Goal: Information Seeking & Learning: Learn about a topic

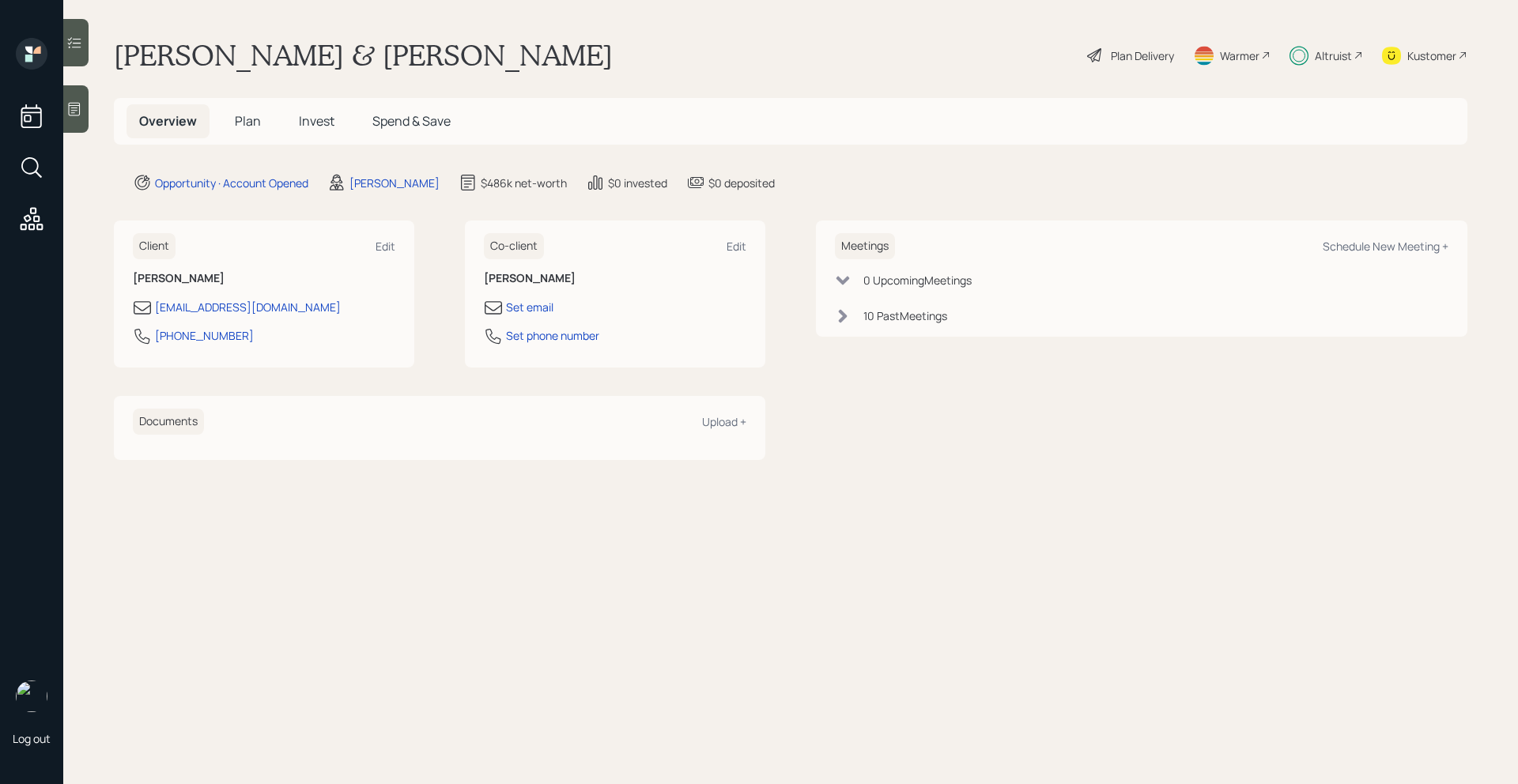
click at [258, 119] on span "Plan" at bounding box center [248, 121] width 26 height 18
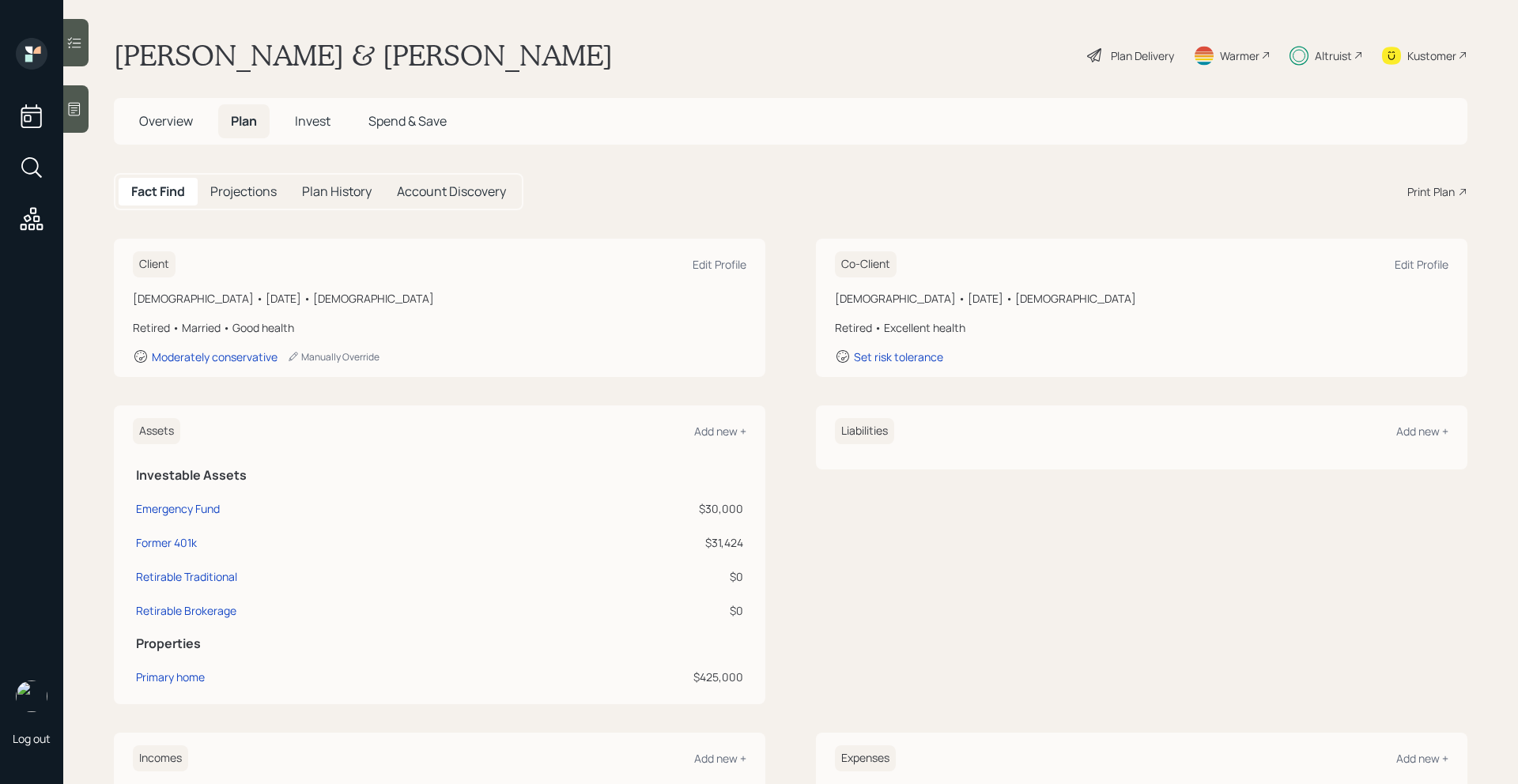
click at [327, 118] on span "Invest" at bounding box center [313, 121] width 36 height 18
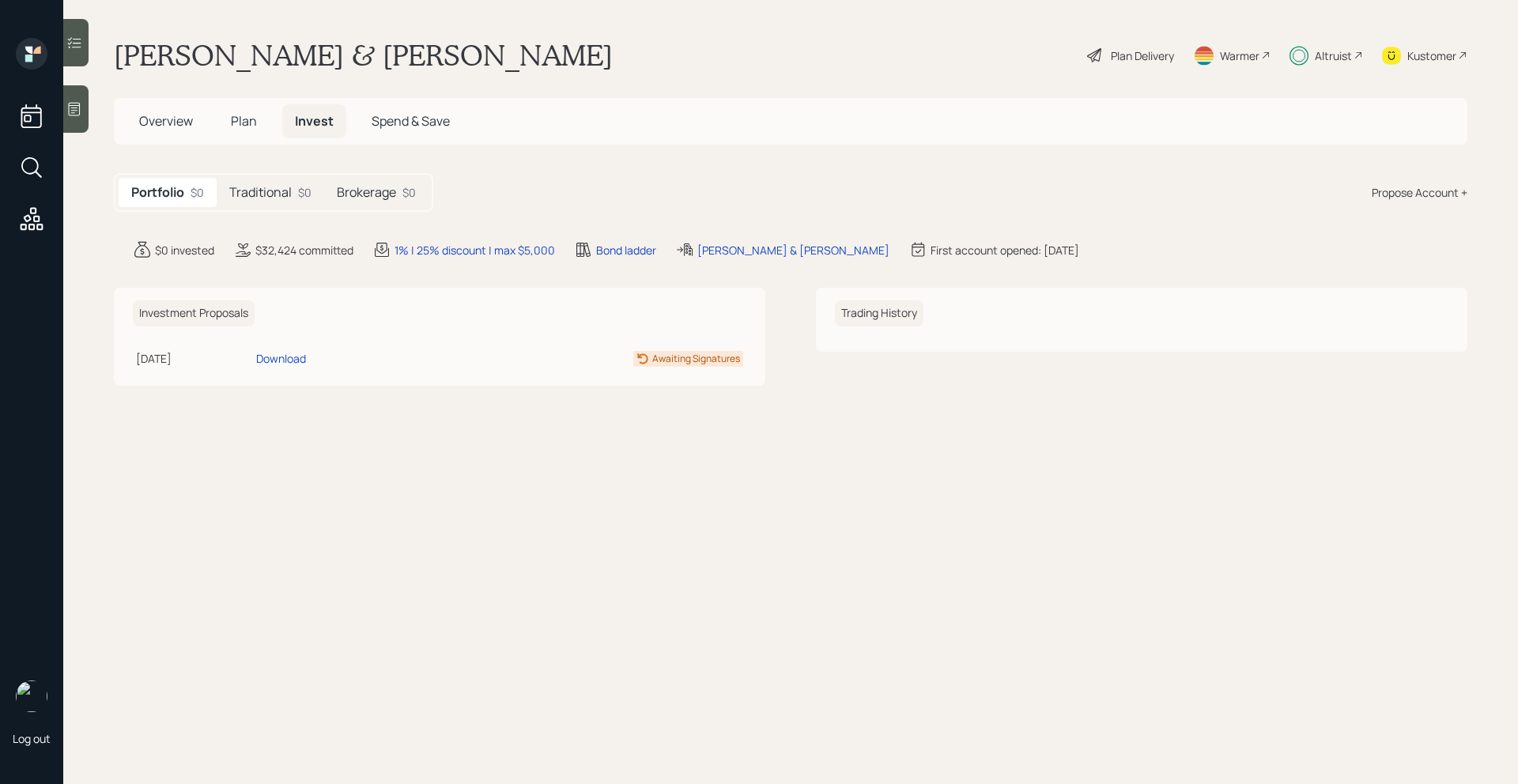
click at [288, 197] on h5 "Traditional" at bounding box center [261, 193] width 63 height 15
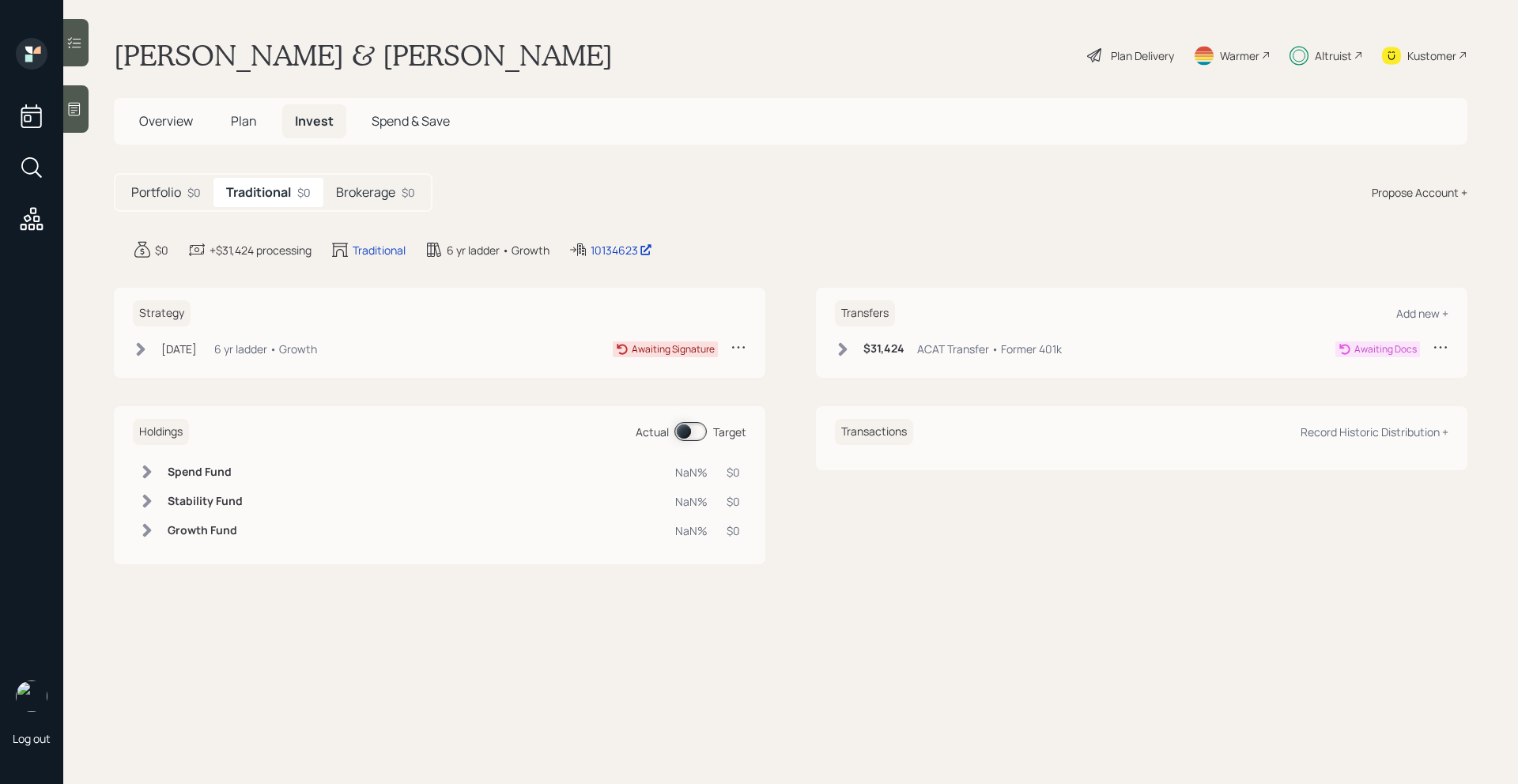
click at [847, 351] on icon at bounding box center [843, 349] width 16 height 16
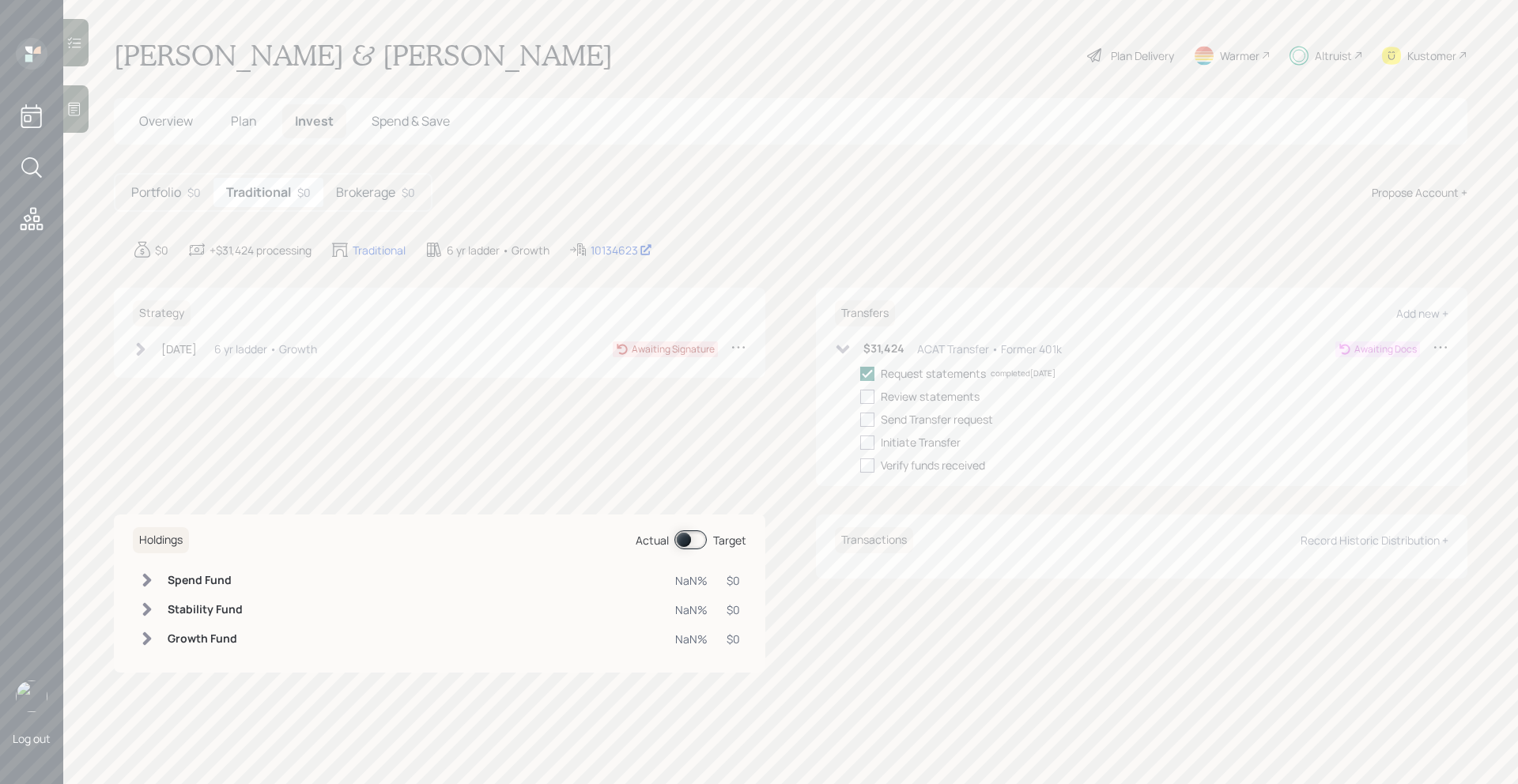
click at [847, 351] on icon at bounding box center [843, 349] width 16 height 16
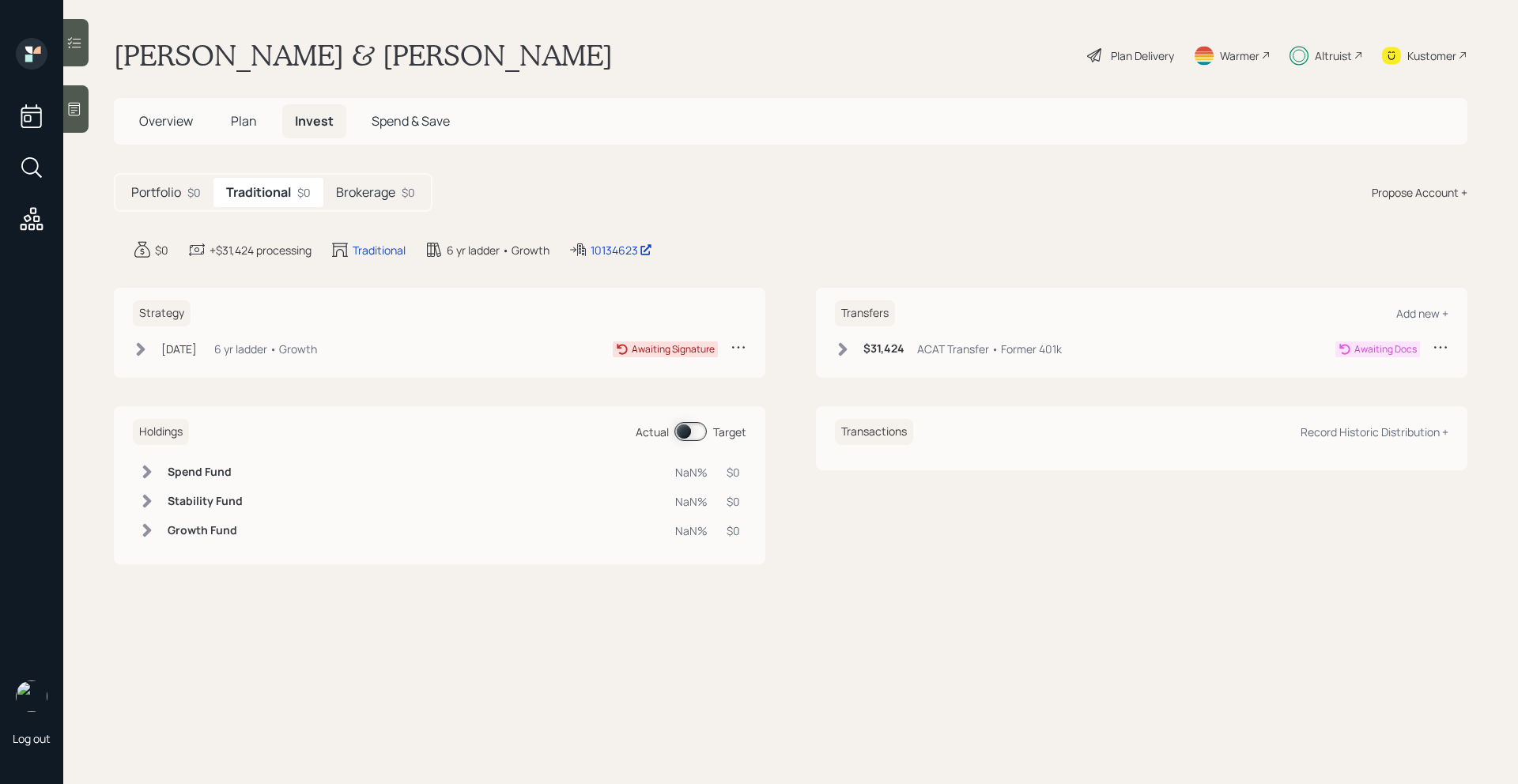
click at [411, 198] on div "$0" at bounding box center [409, 193] width 14 height 17
click at [275, 195] on h5 "Traditional" at bounding box center [257, 193] width 63 height 15
click at [363, 189] on h5 "Brokerage" at bounding box center [366, 193] width 59 height 15
click at [271, 198] on h5 "Traditional" at bounding box center [257, 193] width 63 height 15
click at [395, 197] on h5 "Brokerage" at bounding box center [366, 193] width 59 height 15
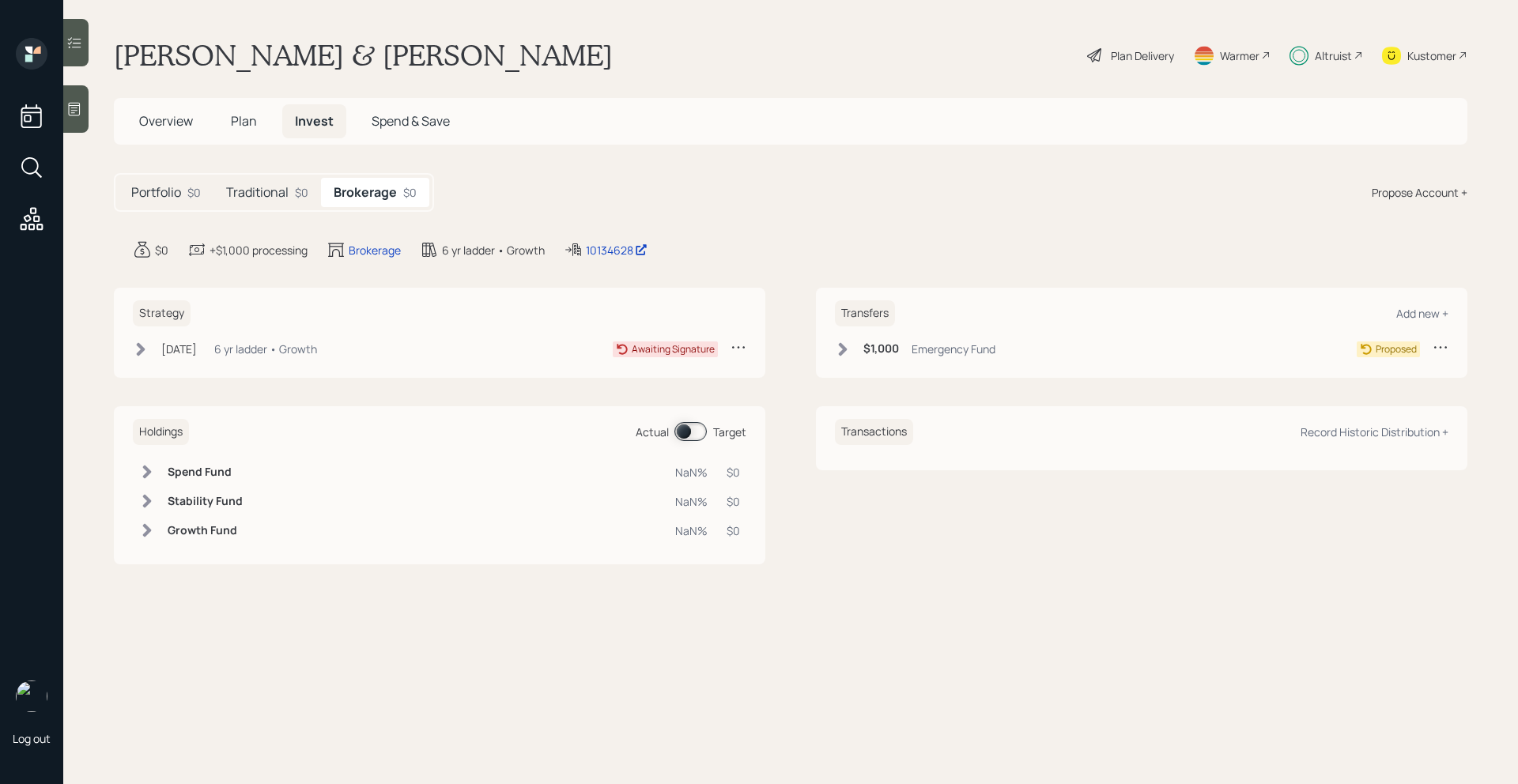
click at [173, 195] on h5 "Portfolio" at bounding box center [156, 193] width 50 height 15
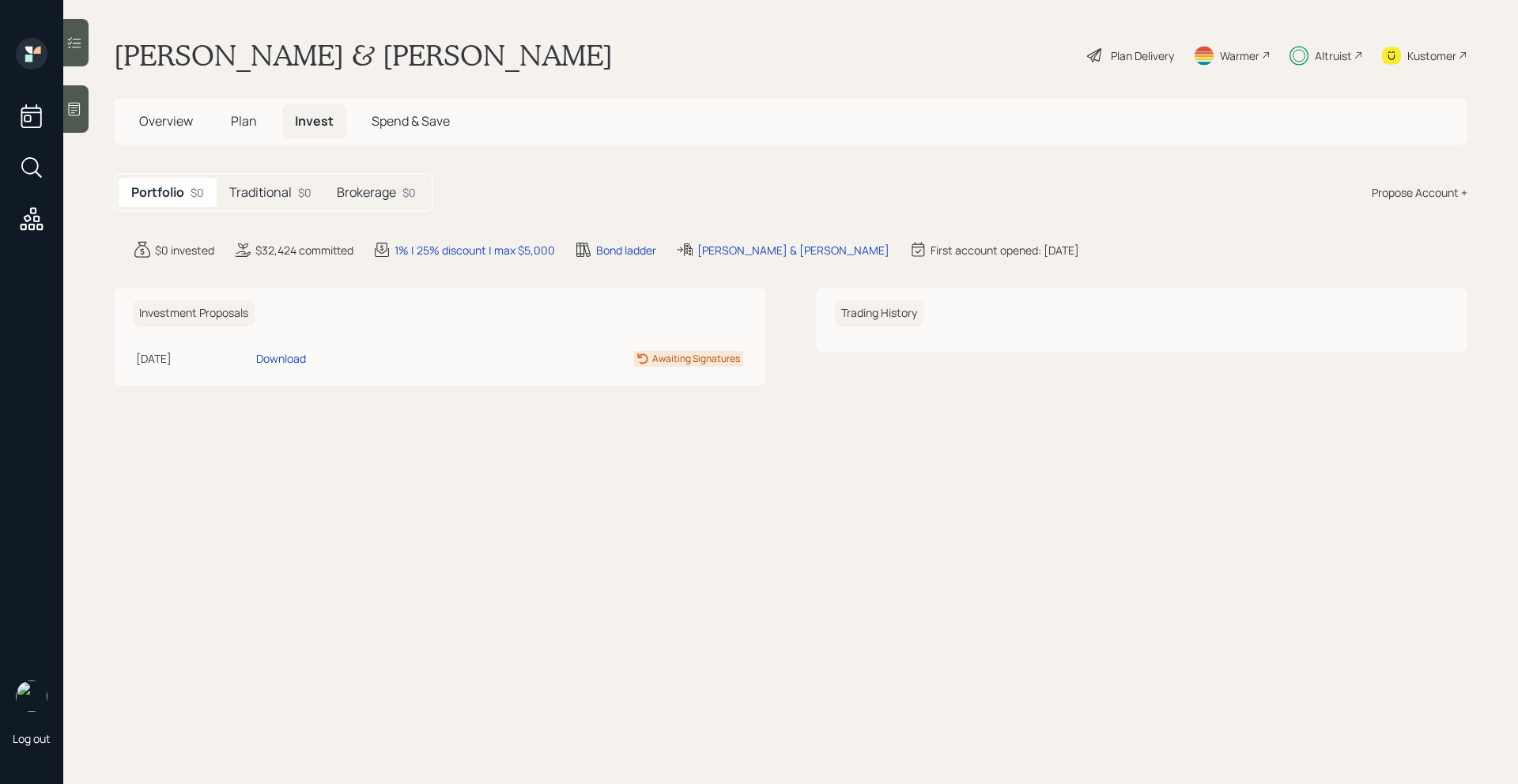
click at [190, 123] on span "Overview" at bounding box center [166, 121] width 54 height 18
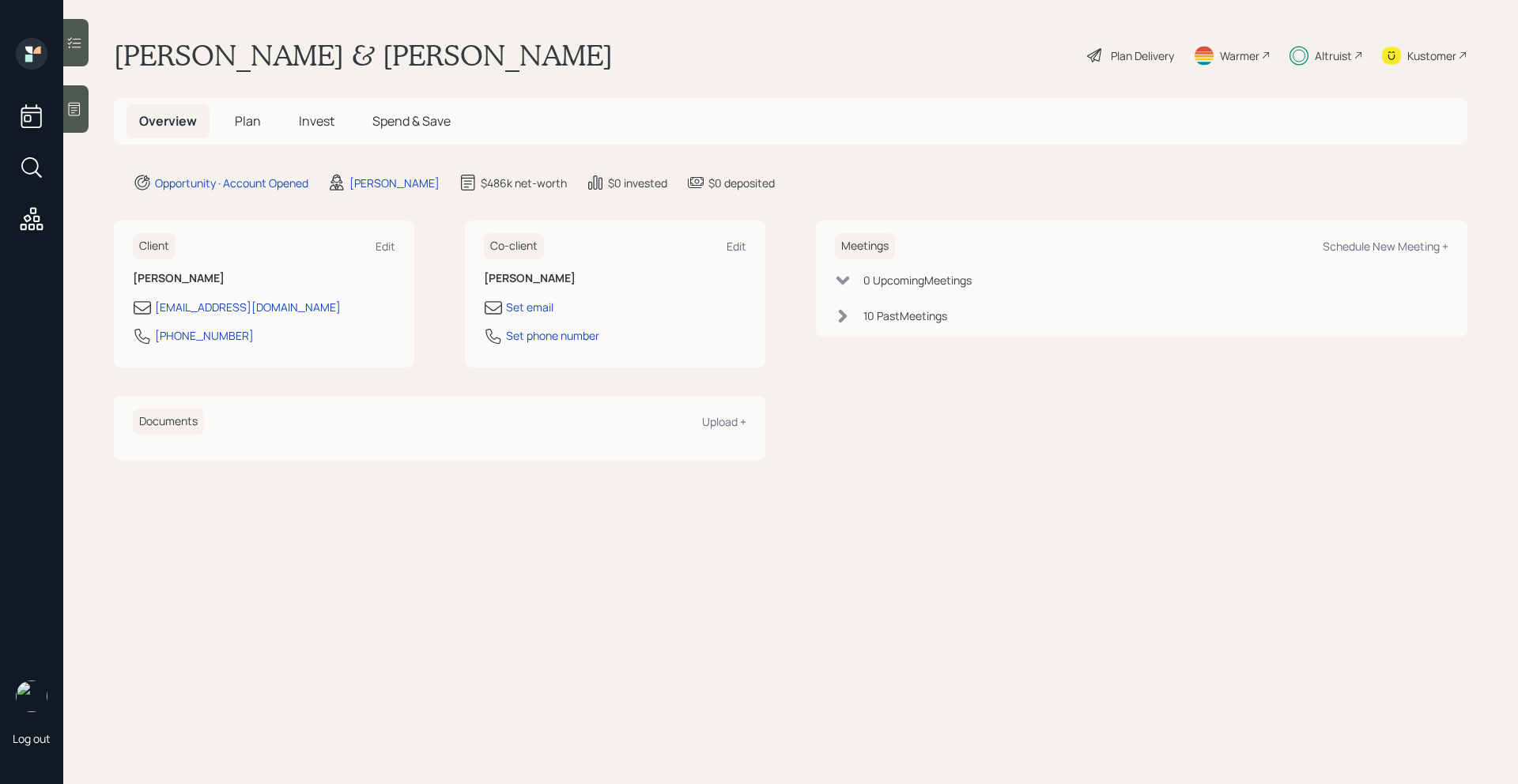
click at [242, 122] on span "Plan" at bounding box center [248, 121] width 26 height 18
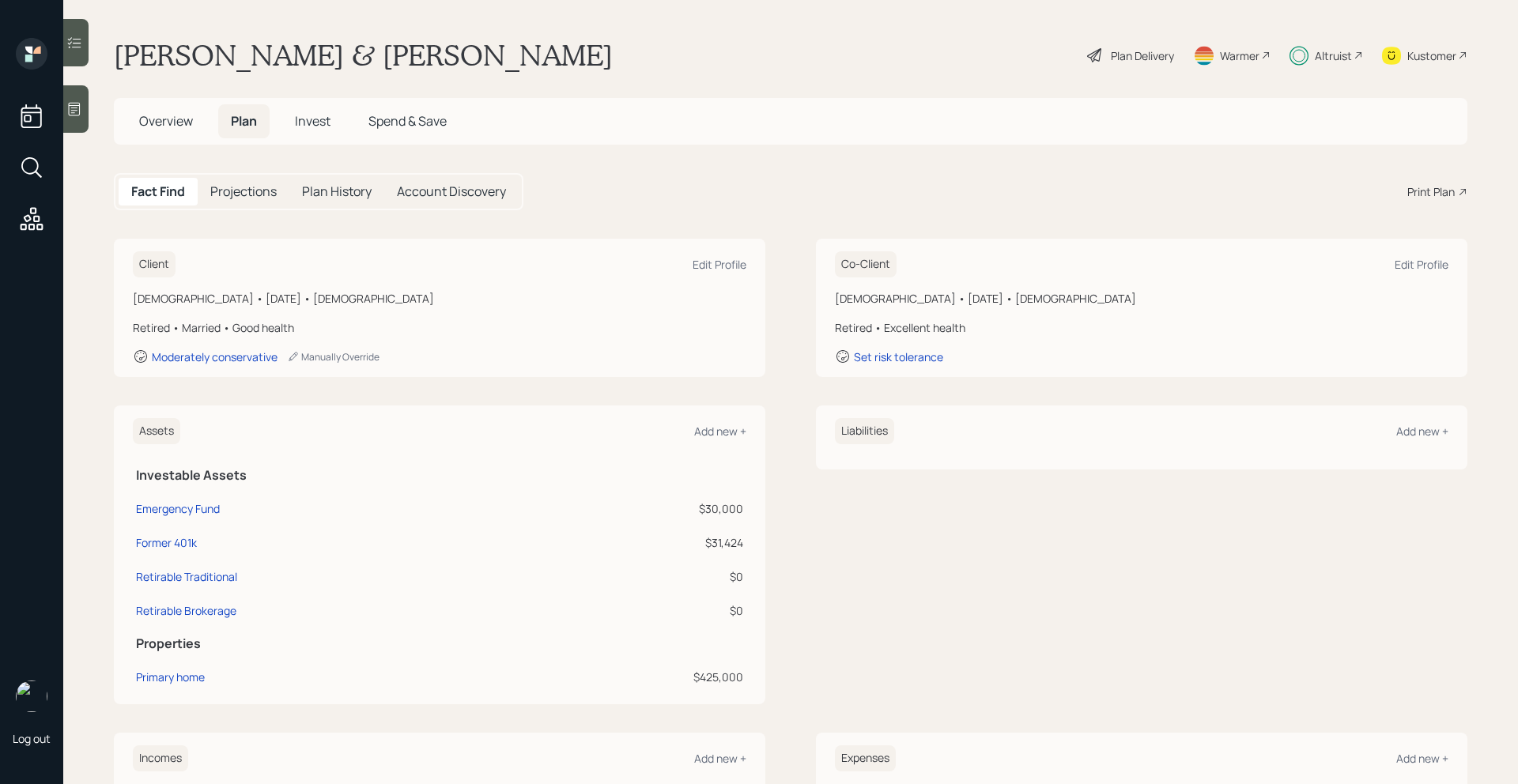
click at [315, 117] on span "Invest" at bounding box center [313, 121] width 36 height 18
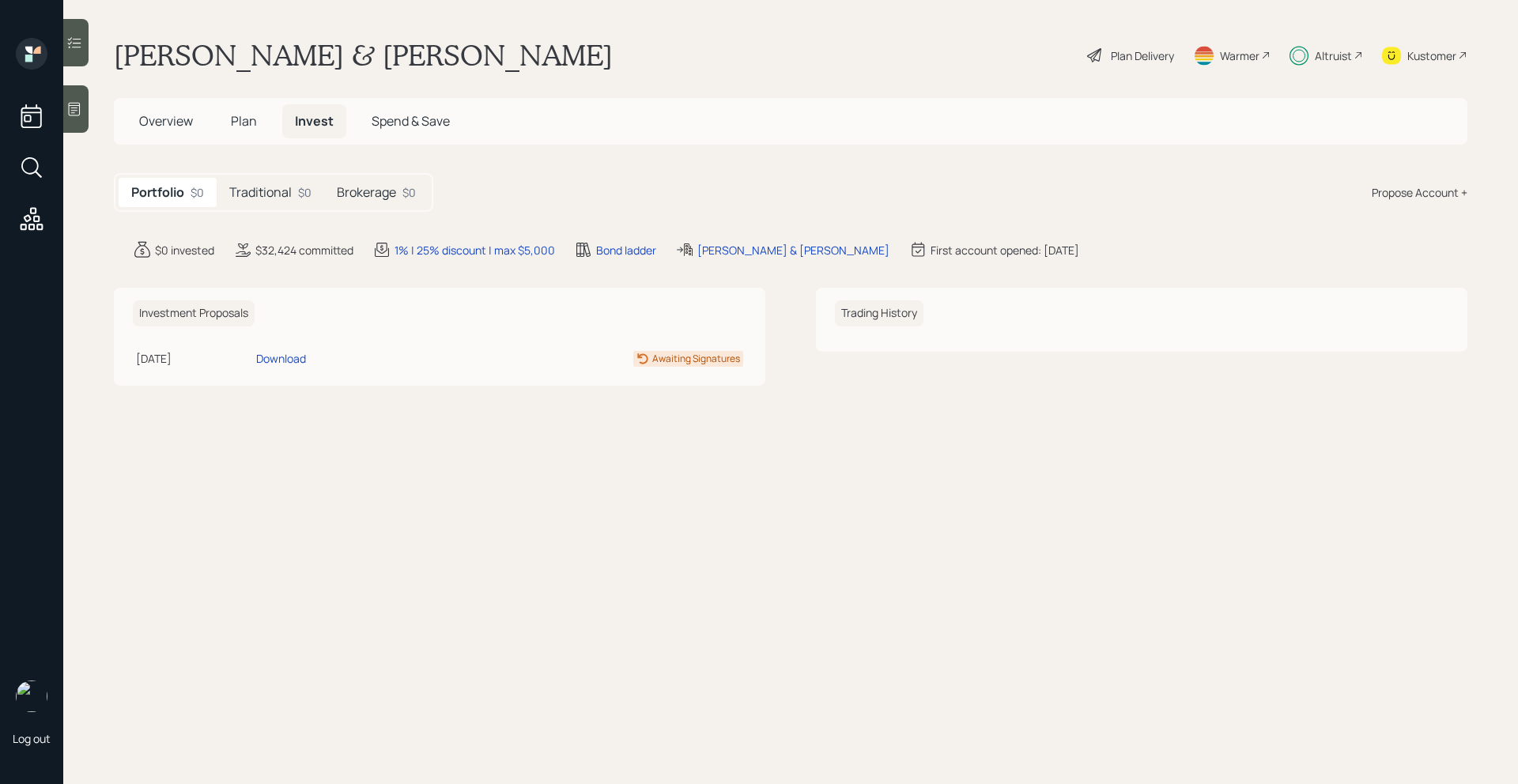
click at [389, 196] on h5 "Brokerage" at bounding box center [366, 193] width 59 height 15
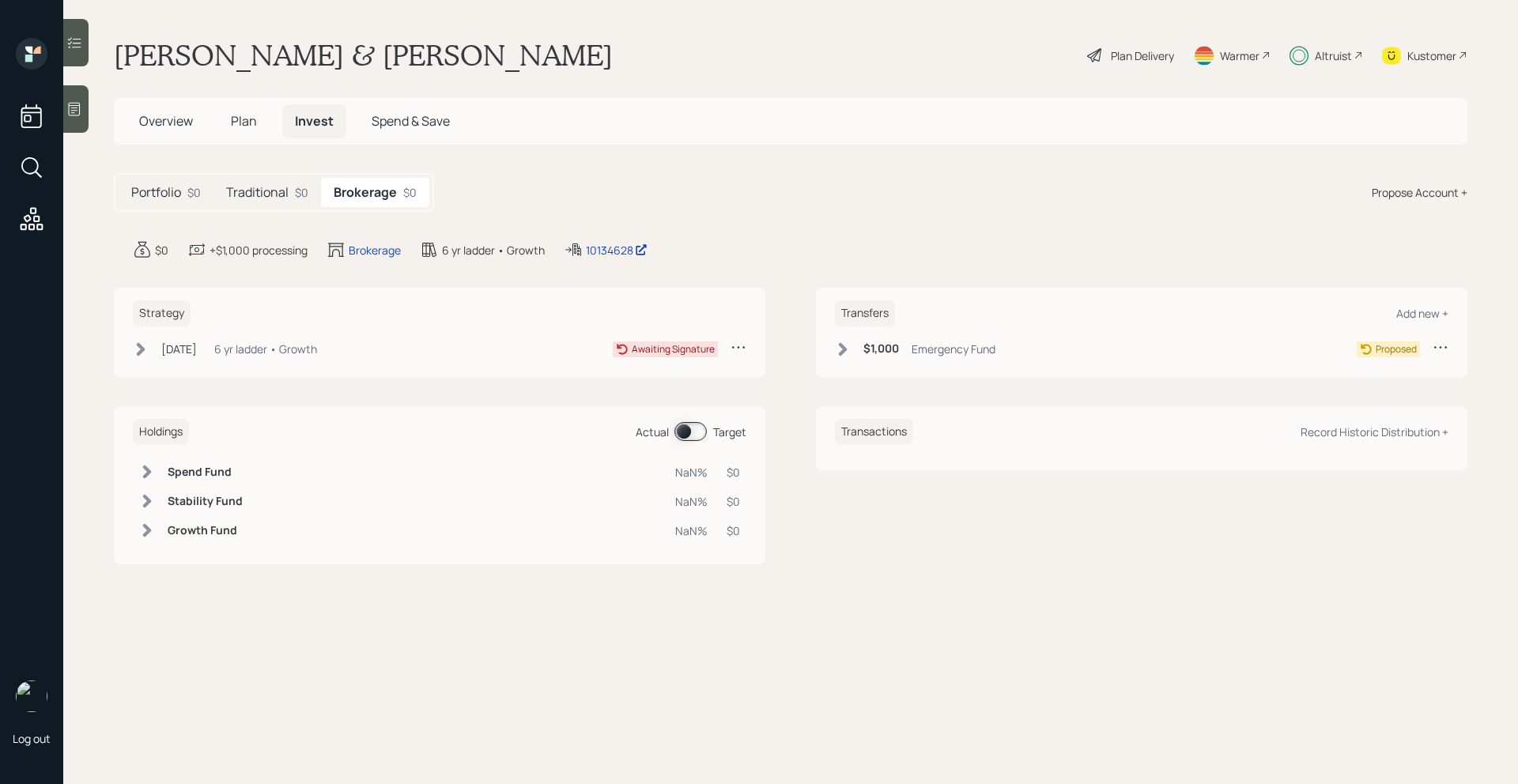
click at [847, 352] on icon at bounding box center [843, 349] width 16 height 16
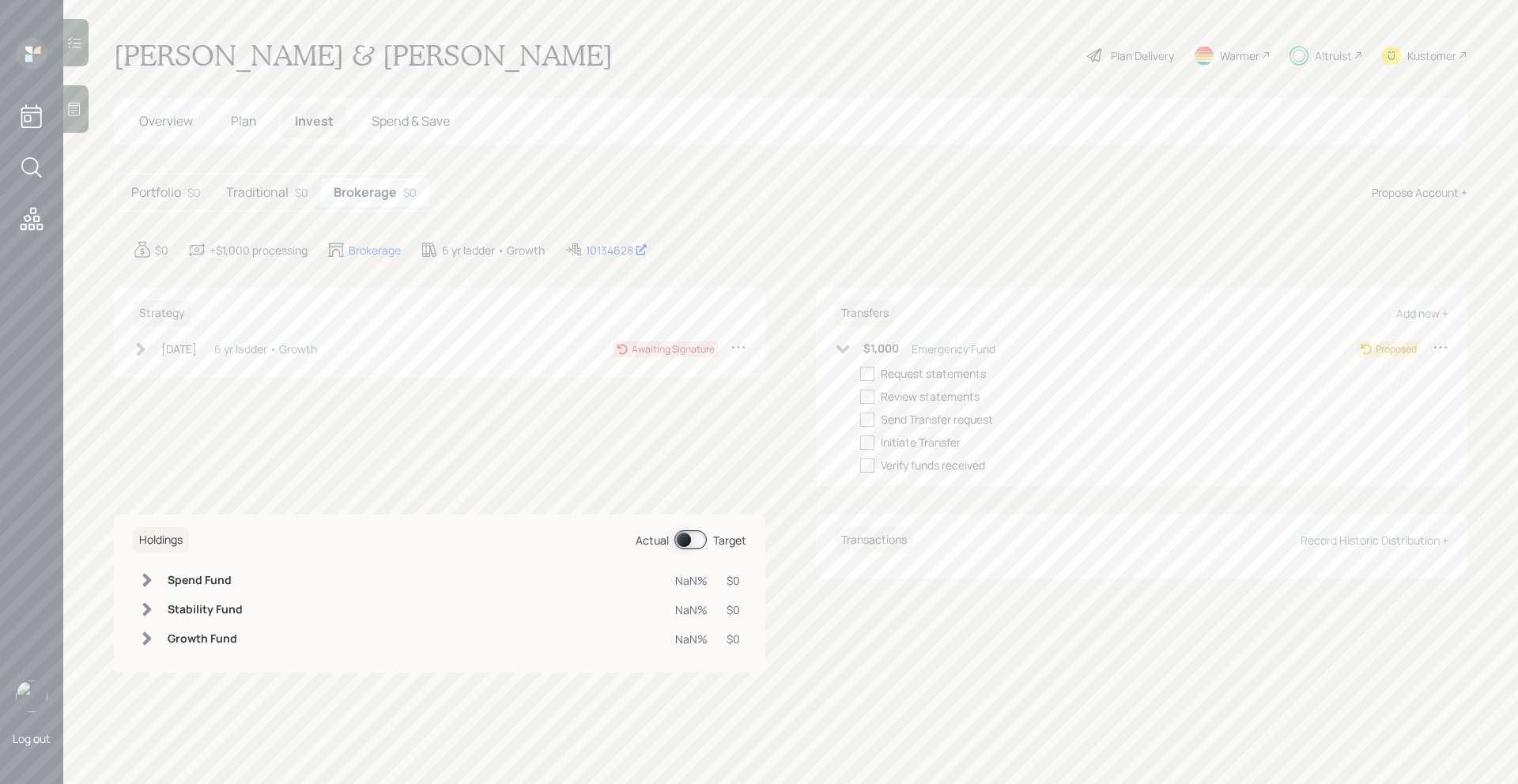
click at [846, 351] on icon at bounding box center [843, 349] width 16 height 16
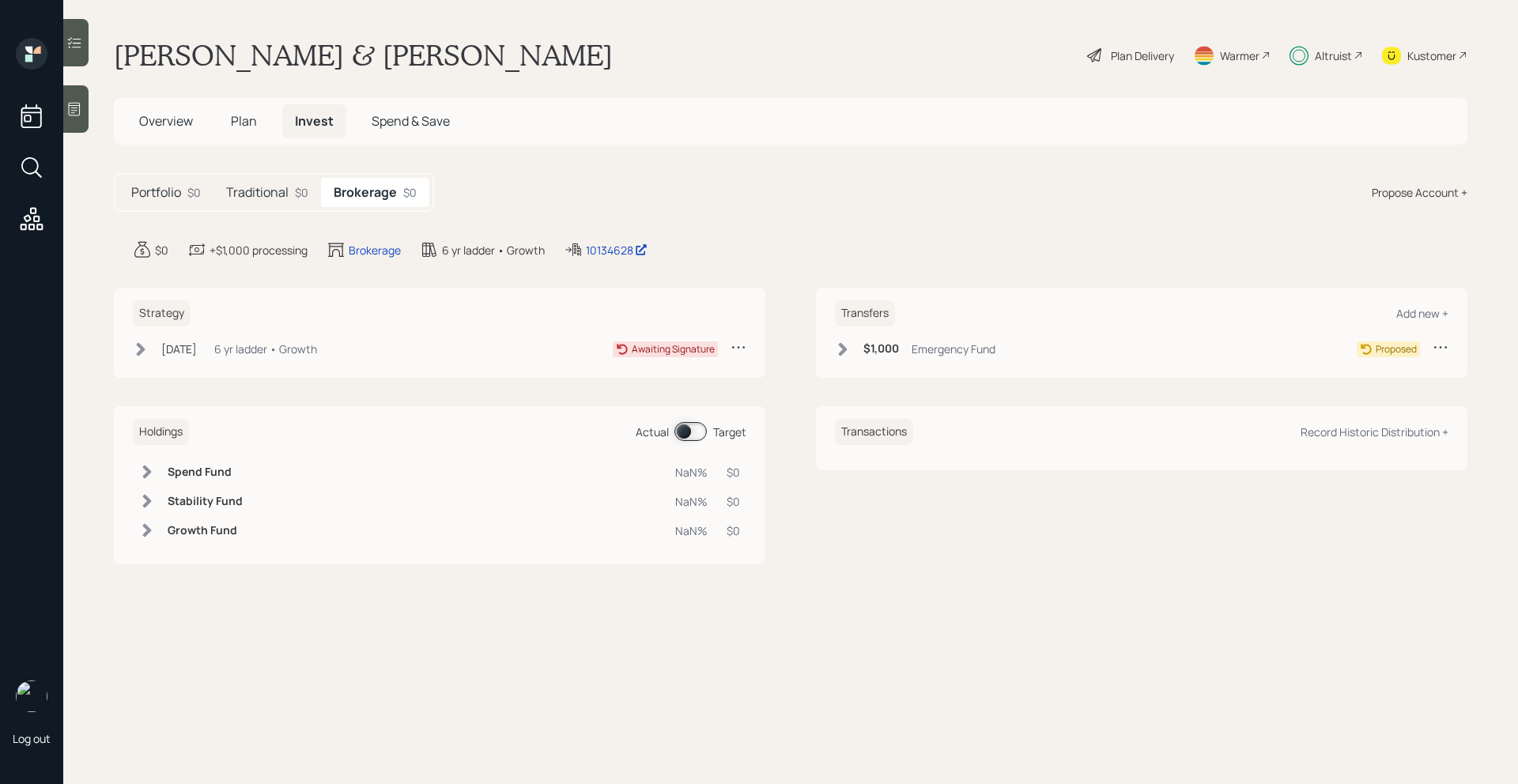
click at [172, 124] on span "Overview" at bounding box center [166, 121] width 54 height 18
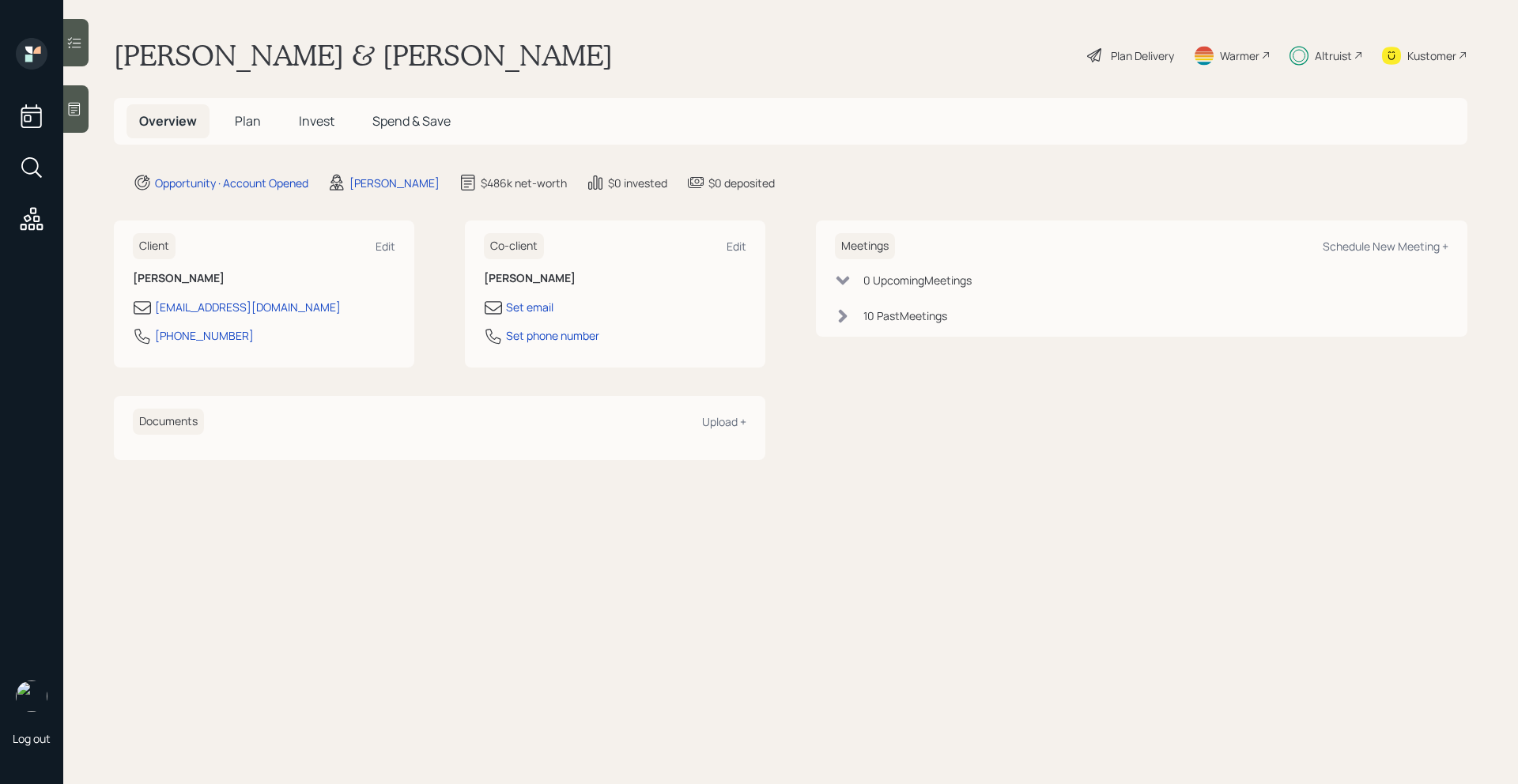
click at [1321, 53] on div "Altruist" at bounding box center [1334, 56] width 37 height 17
click at [308, 112] on span "Invest" at bounding box center [316, 121] width 36 height 18
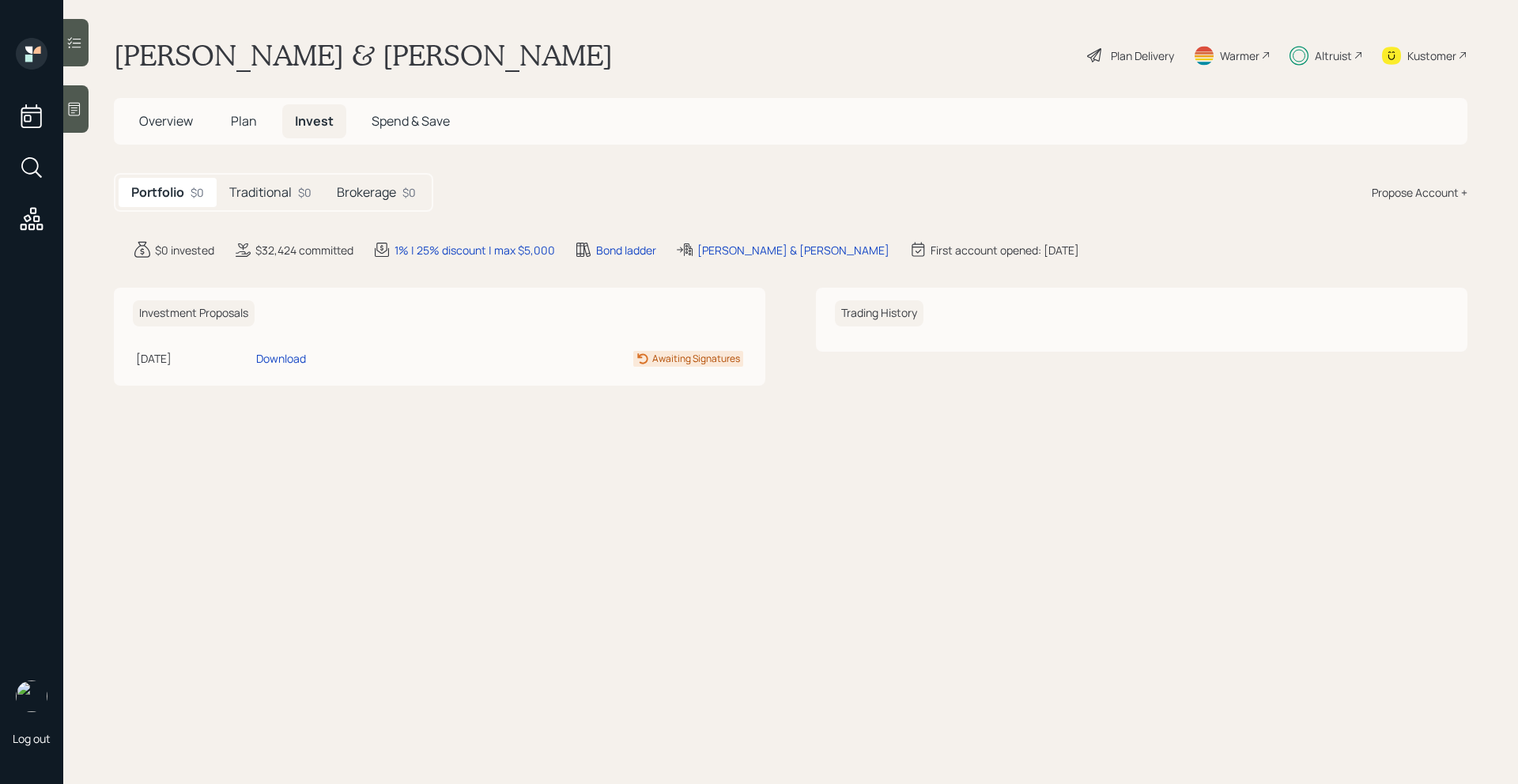
click at [386, 195] on h5 "Brokerage" at bounding box center [366, 193] width 59 height 15
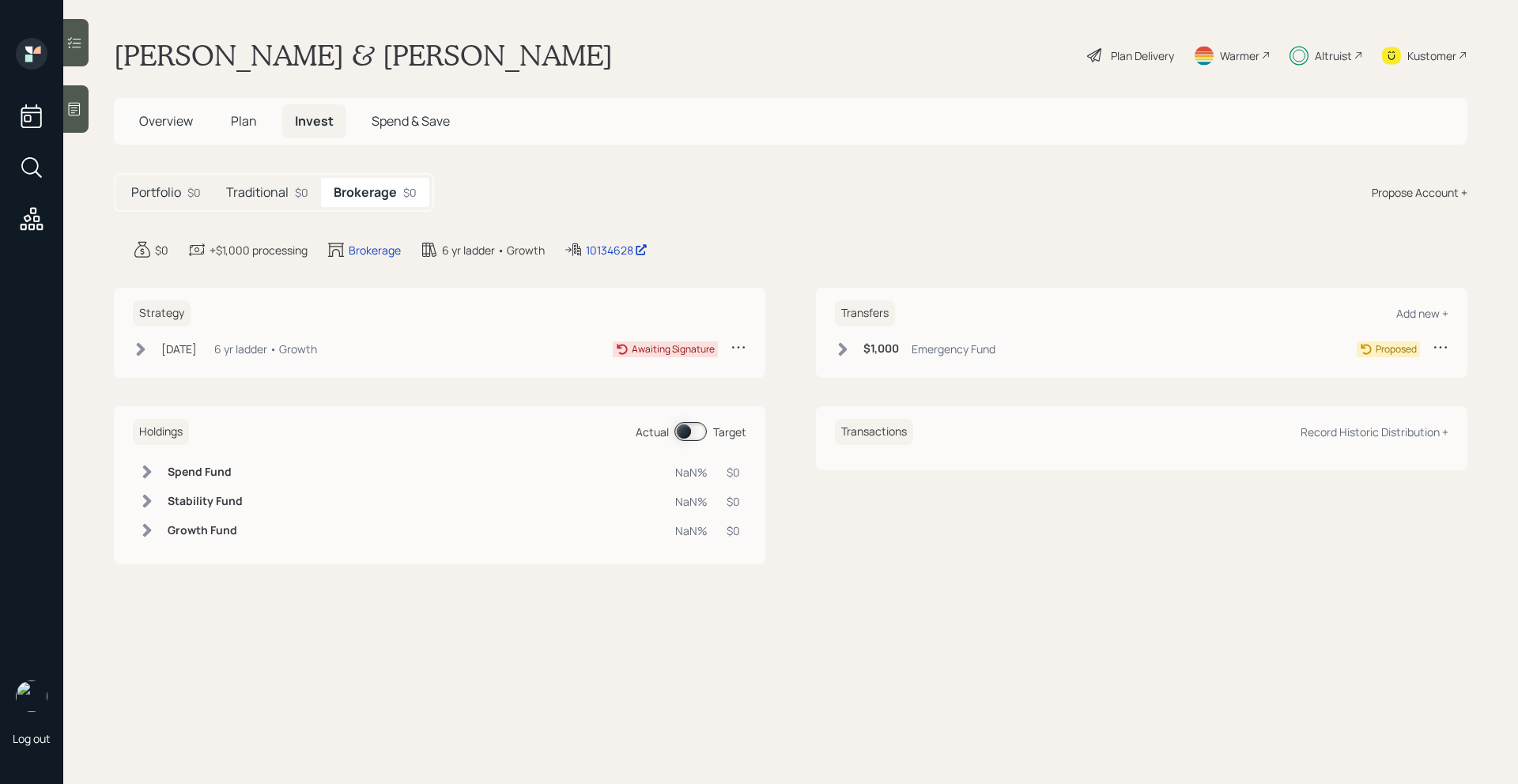
click at [278, 189] on h5 "Traditional" at bounding box center [257, 193] width 63 height 15
click at [390, 191] on h5 "Brokerage" at bounding box center [366, 193] width 59 height 15
click at [615, 249] on div "10134628" at bounding box center [617, 250] width 62 height 17
click at [604, 250] on div "10134628" at bounding box center [617, 250] width 62 height 17
click at [186, 129] on span "Overview" at bounding box center [166, 121] width 54 height 18
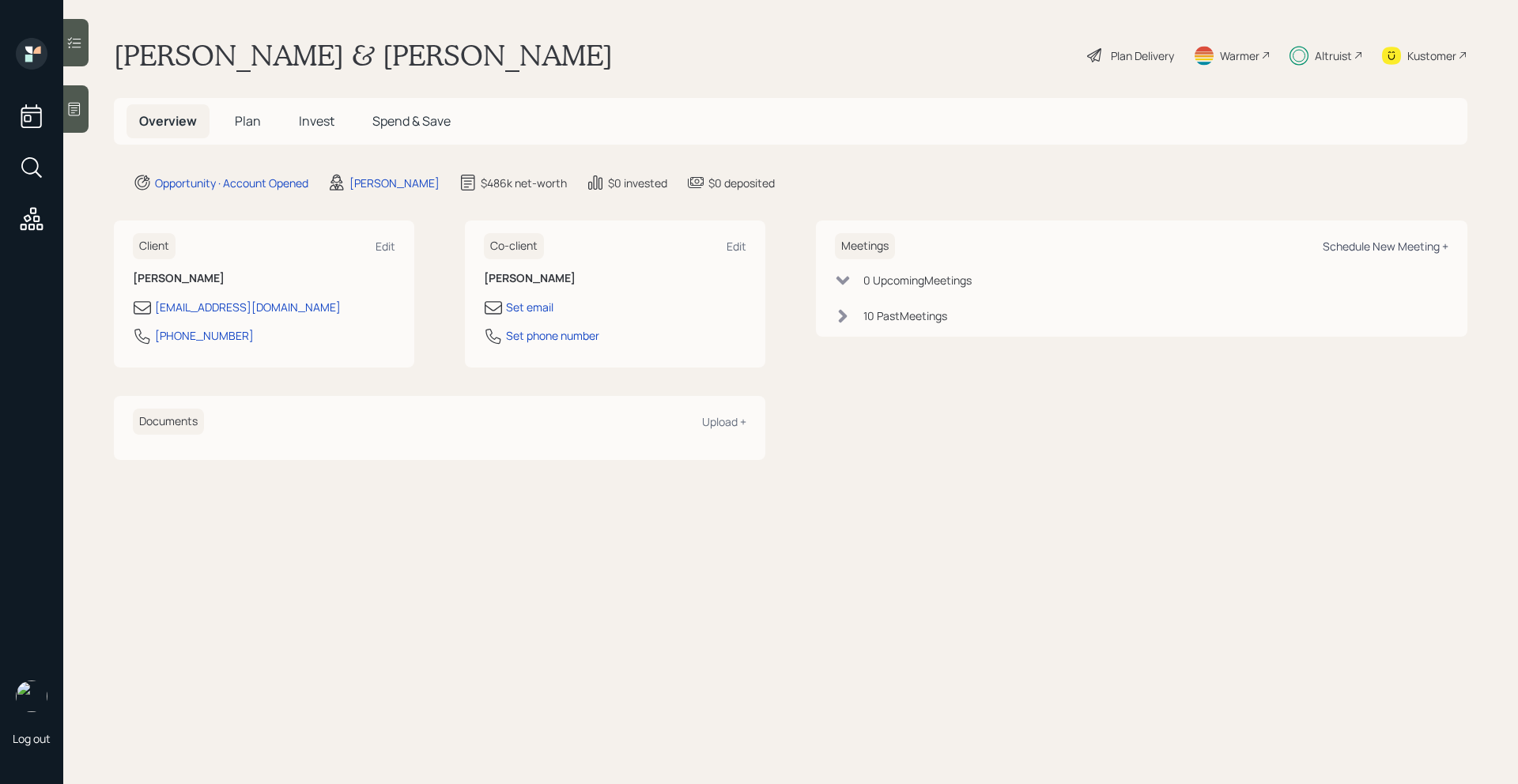
click at [1389, 249] on div "Schedule New Meeting +" at bounding box center [1386, 246] width 126 height 15
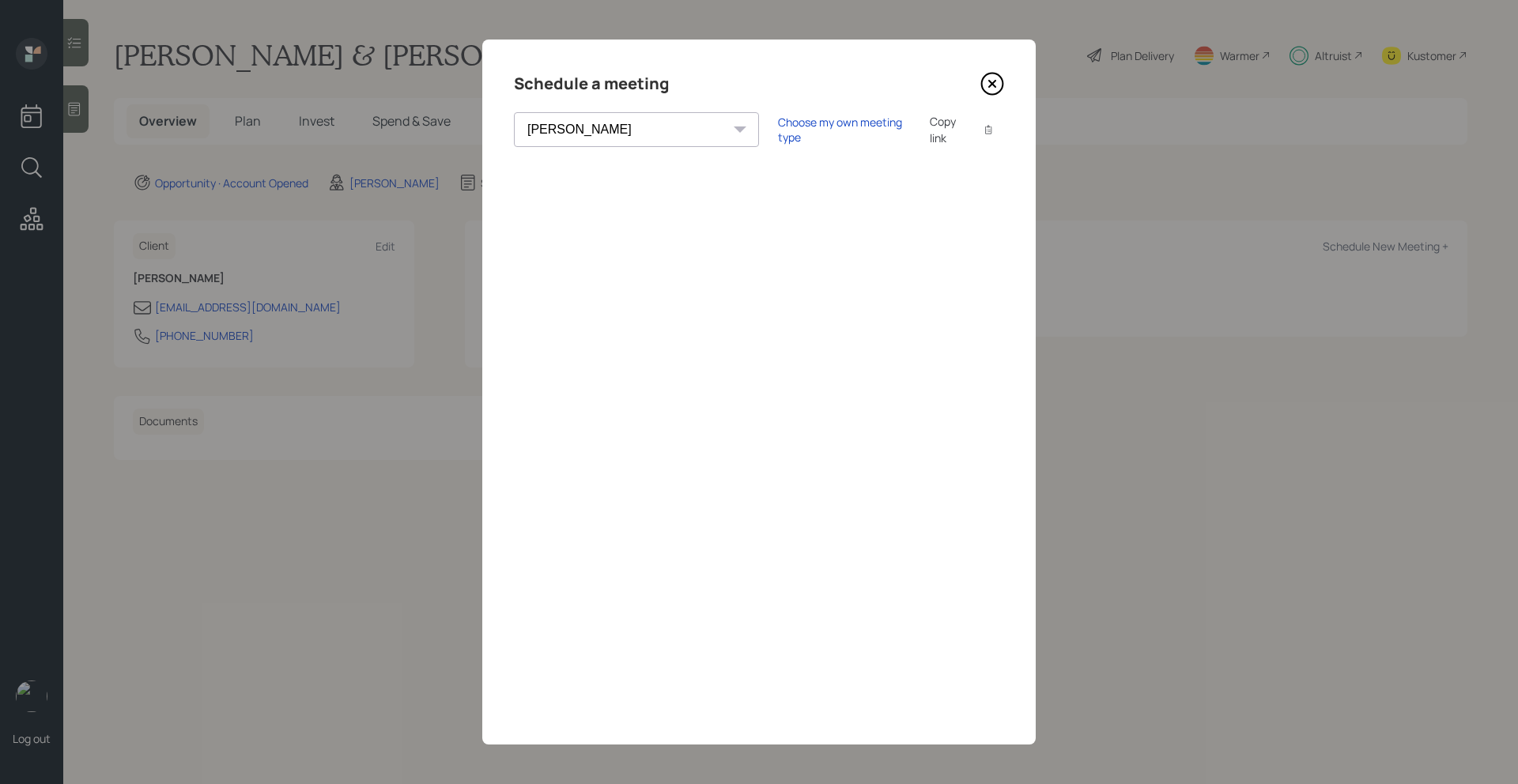
click at [612, 134] on select "Theresa Spinello Matthew Burke Xavier Ross Eitan Bar-David Ian Yamey Trevor Nel…" at bounding box center [636, 129] width 245 height 35
select select "ade3b313-576a-42c5-b346-1eb294908ae6"
click at [514, 112] on select "Theresa Spinello Matthew Burke Xavier Ross Eitan Bar-David Ian Yamey Trevor Nel…" at bounding box center [636, 129] width 245 height 35
click at [778, 135] on div "Choose my own meeting type" at bounding box center [844, 130] width 133 height 30
click at [997, 77] on icon at bounding box center [993, 84] width 24 height 24
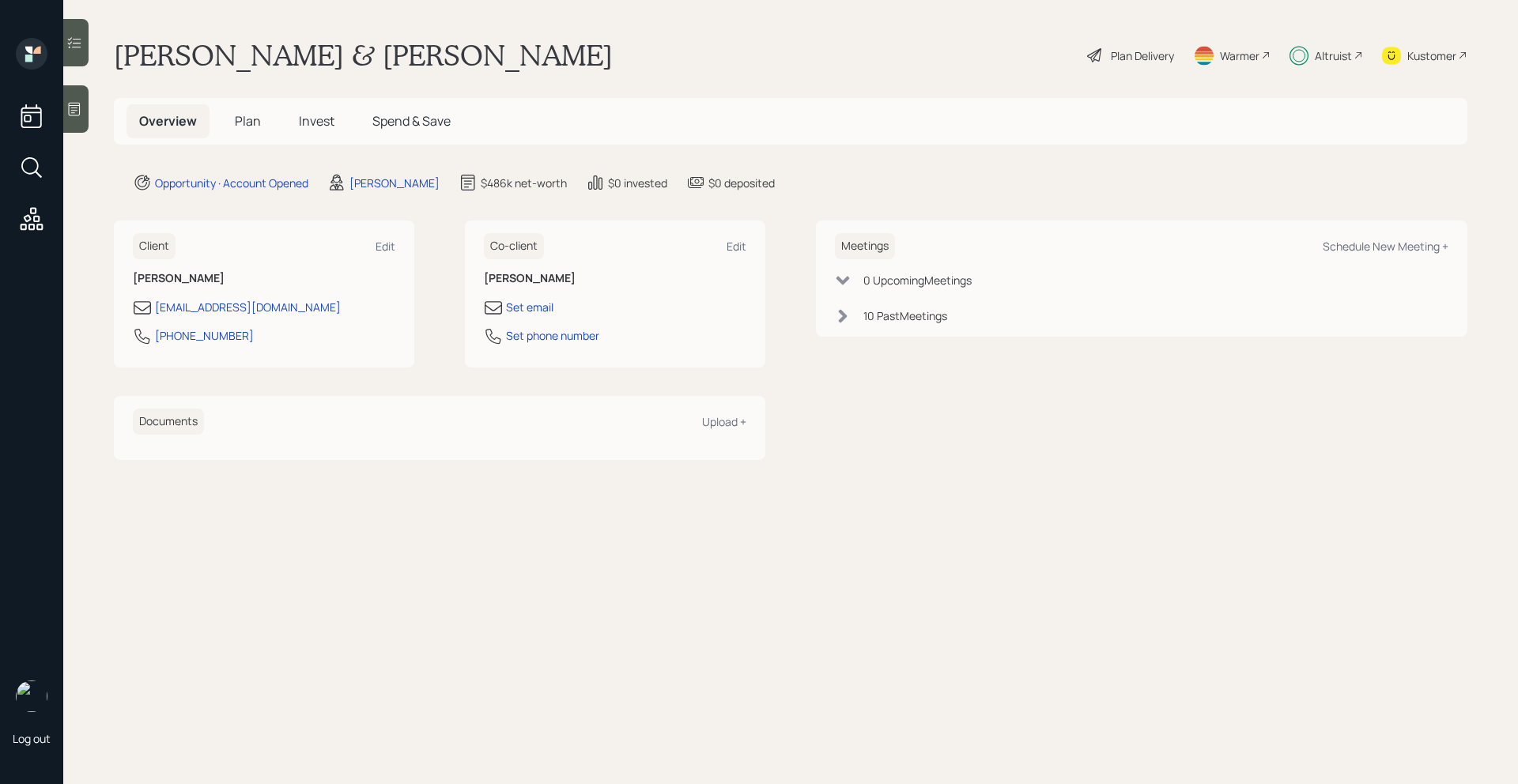
click at [722, 587] on main "Joseph & Michele Dagama Plan Delivery Warmer Altruist Kustomer Overview Plan In…" at bounding box center [791, 392] width 1455 height 784
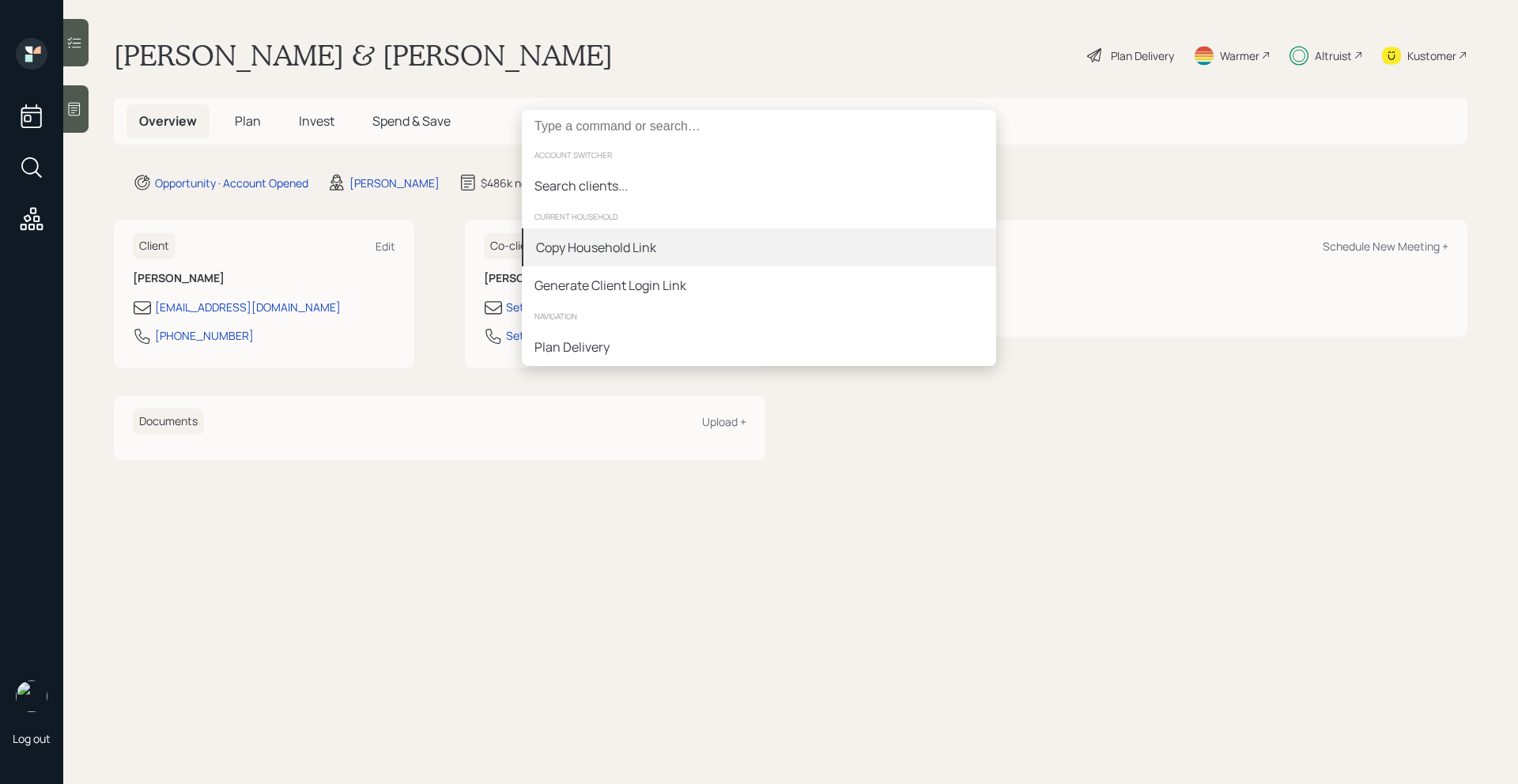
click at [697, 239] on div "Copy Household Link" at bounding box center [759, 247] width 475 height 38
